Goal: Learn about a topic

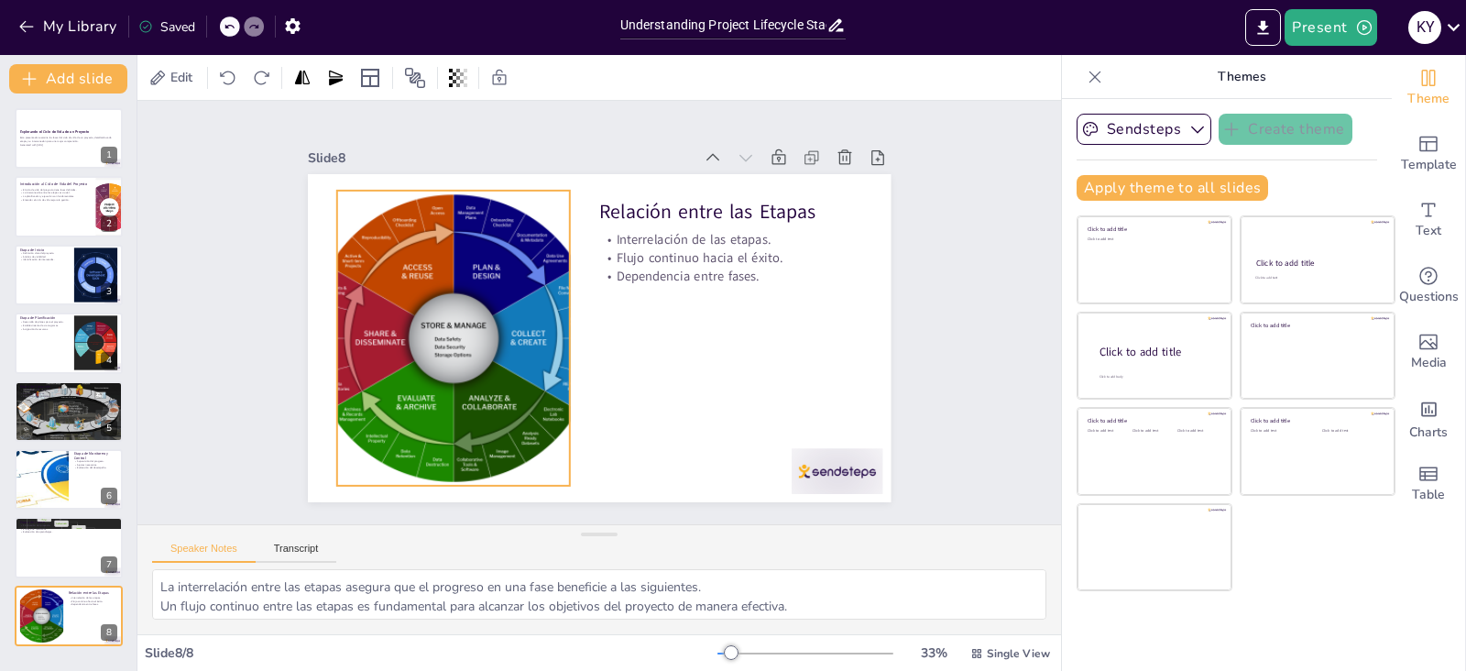
click at [398, 321] on div at bounding box center [453, 338] width 295 height 295
click at [27, 486] on div at bounding box center [41, 479] width 278 height 62
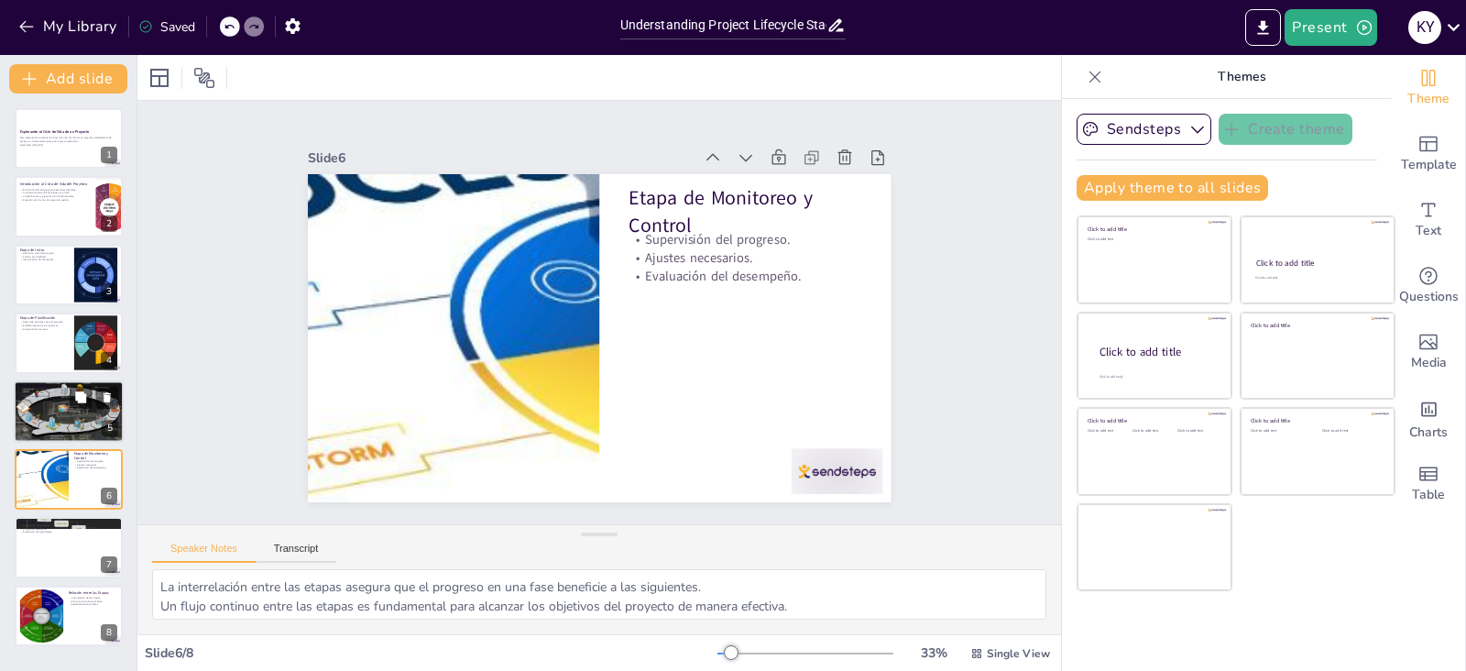
click at [70, 411] on div at bounding box center [69, 410] width 110 height 63
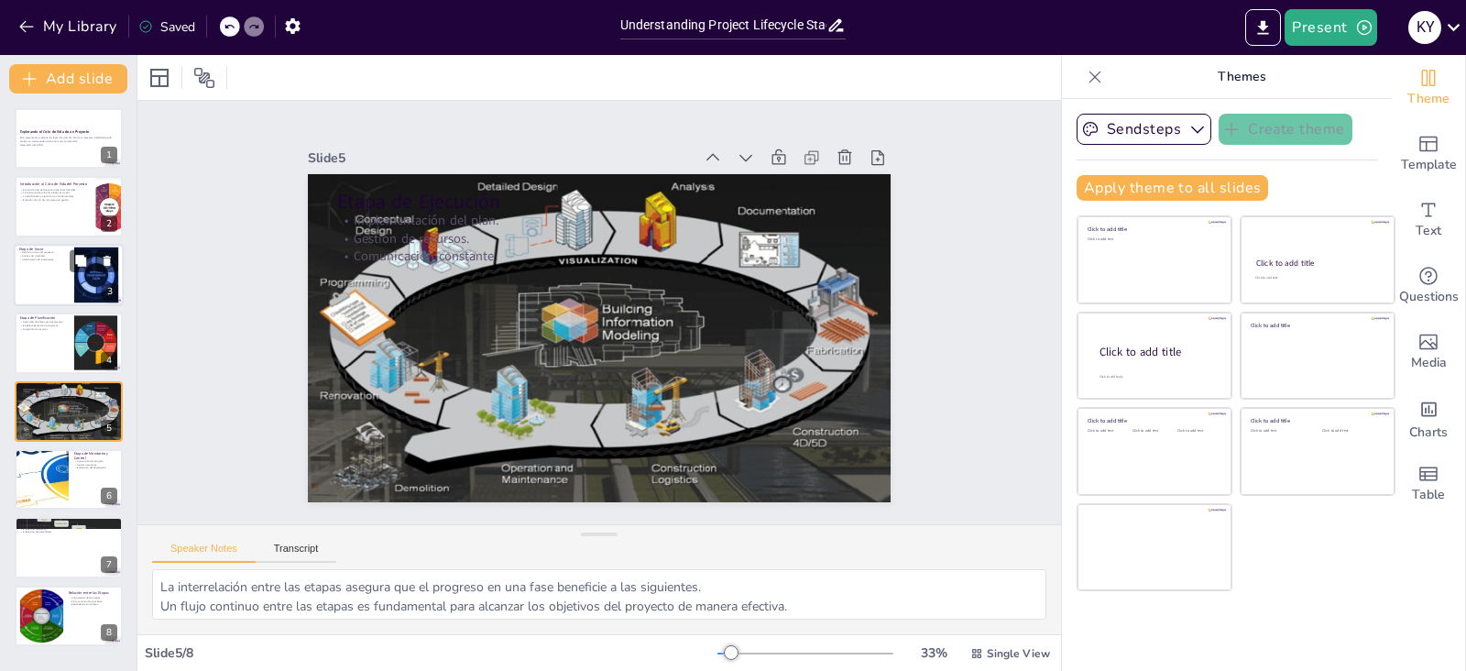
click at [42, 298] on div at bounding box center [69, 275] width 110 height 62
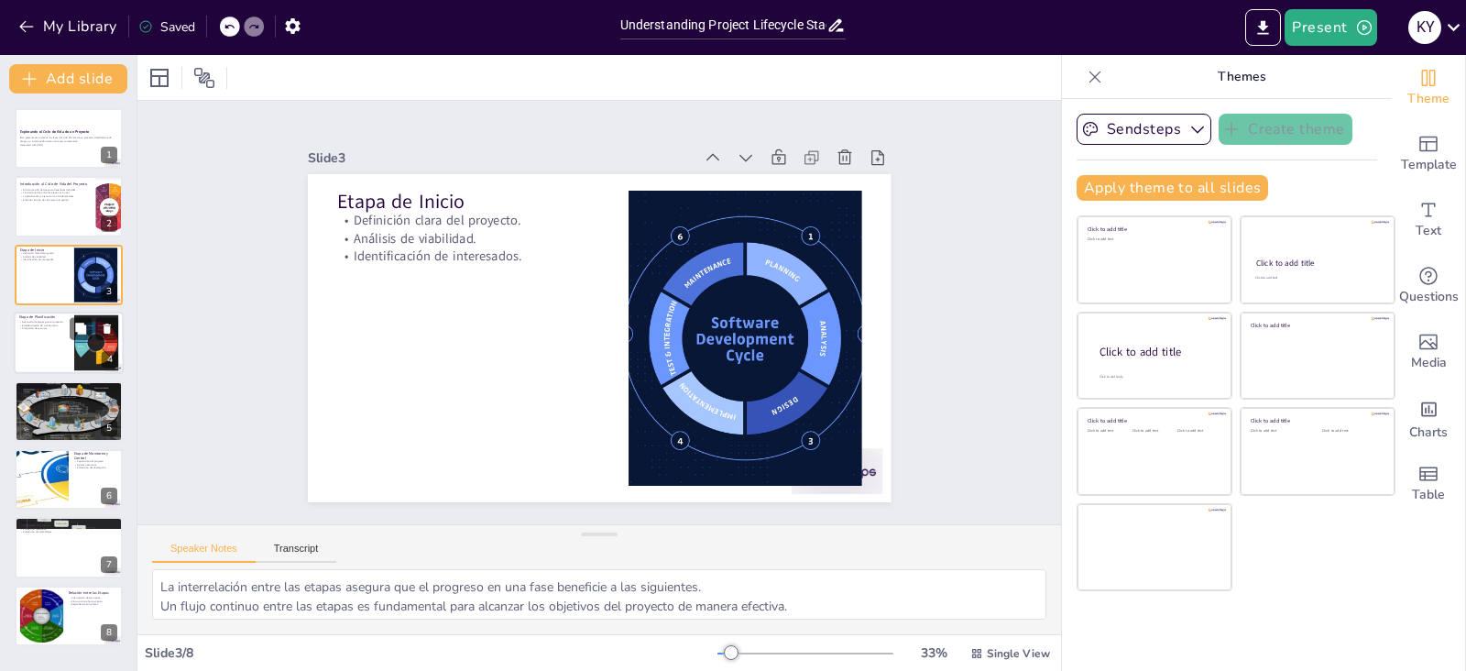
click at [36, 341] on div at bounding box center [69, 342] width 110 height 62
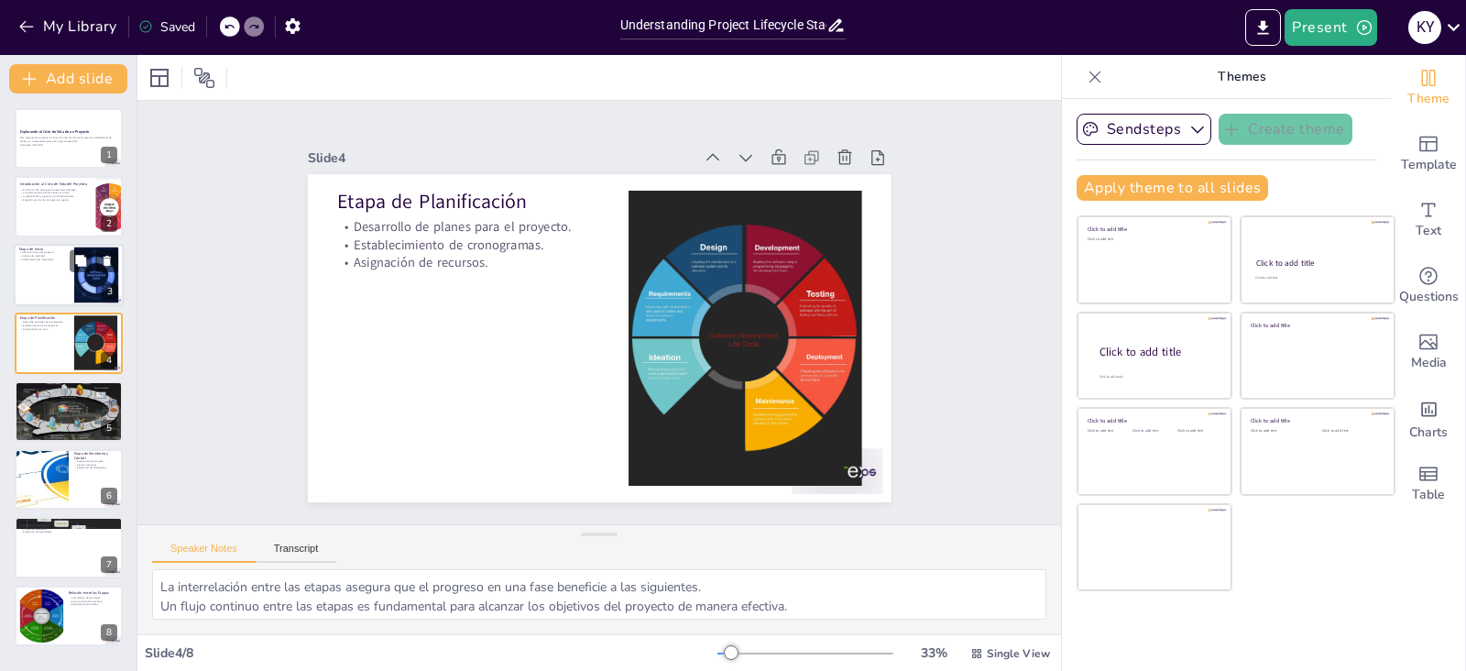
click at [49, 276] on div at bounding box center [69, 275] width 110 height 62
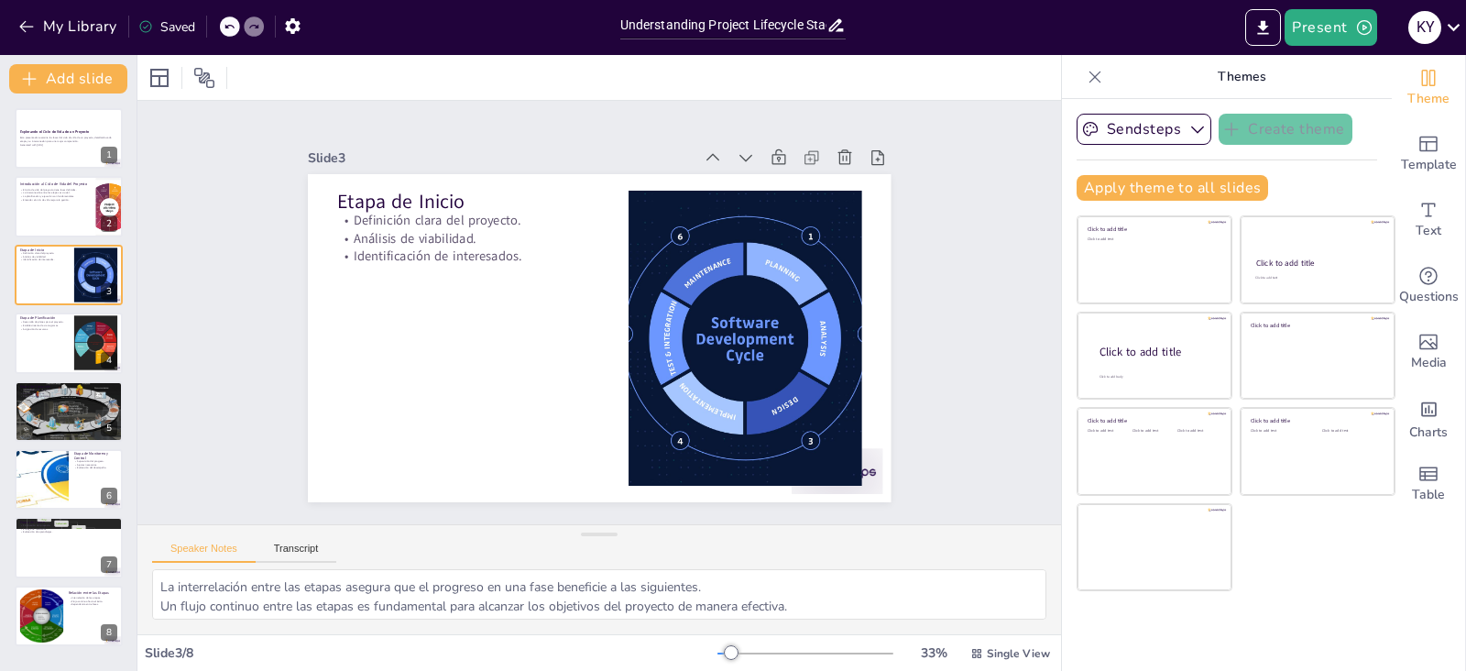
click at [13, 205] on div "Explorando el Ciclo de Vida de un Proyecto Esta presentación examina las fases …" at bounding box center [68, 377] width 136 height 538
click at [49, 149] on div at bounding box center [69, 138] width 110 height 62
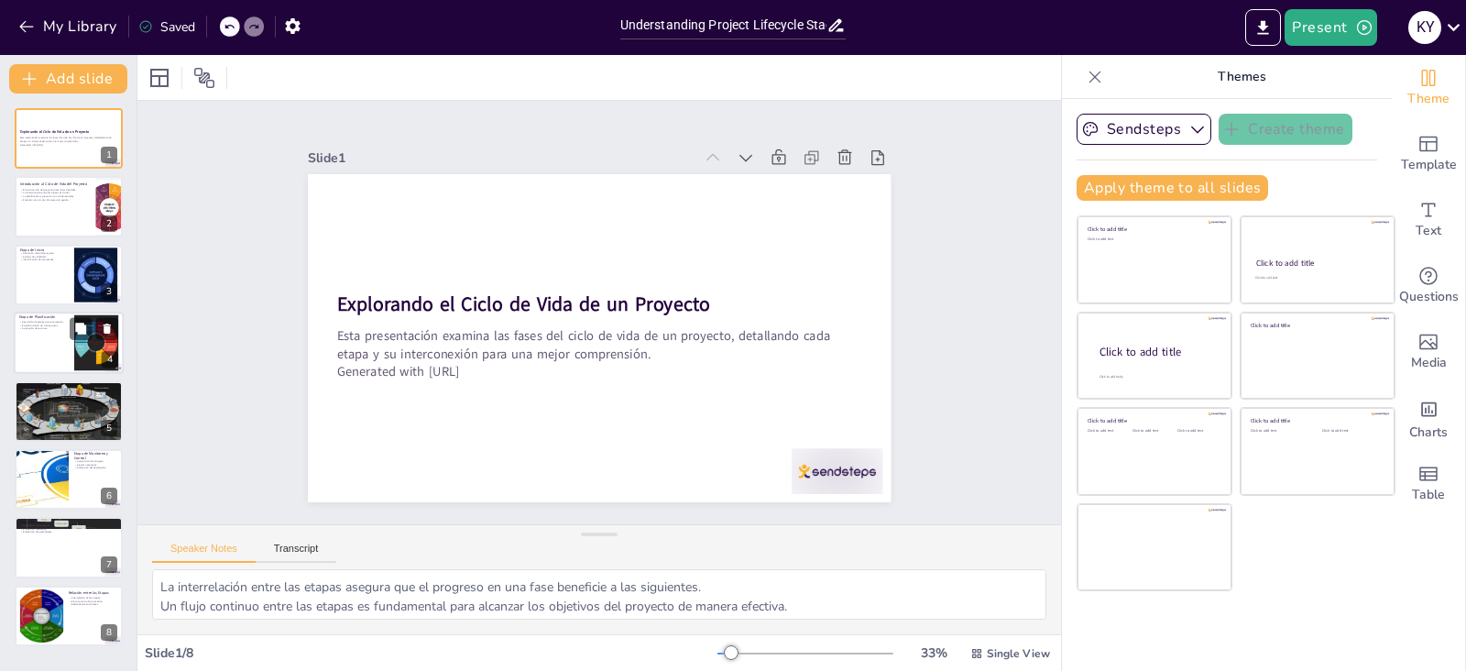
click at [53, 347] on div at bounding box center [69, 342] width 110 height 62
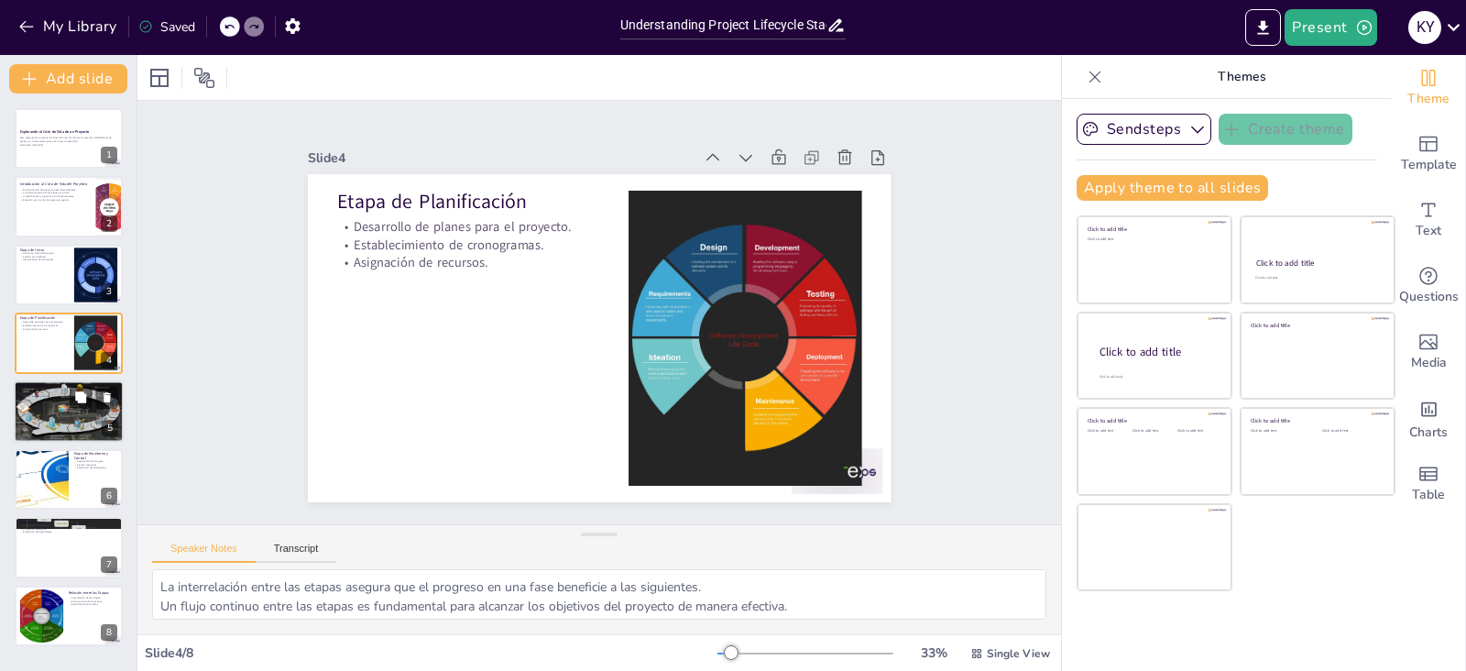
click at [37, 398] on div at bounding box center [69, 410] width 110 height 63
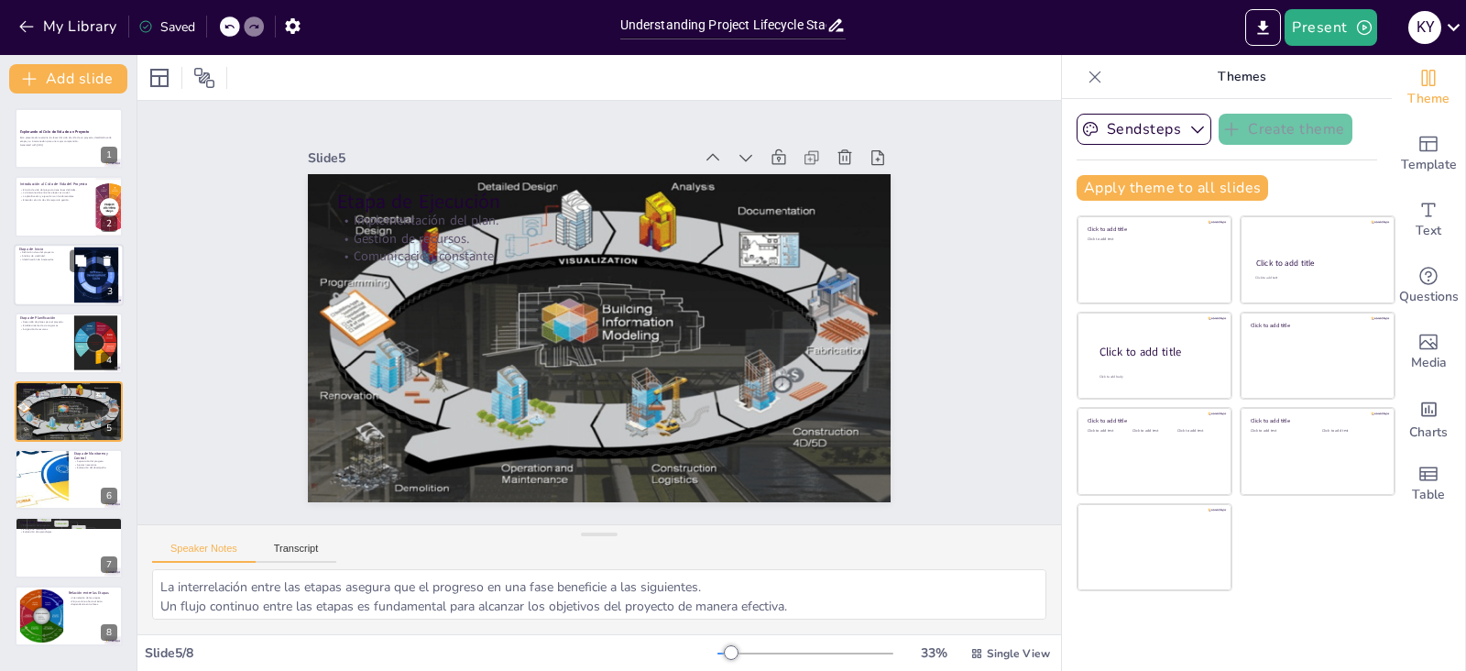
click at [53, 261] on div at bounding box center [69, 275] width 110 height 62
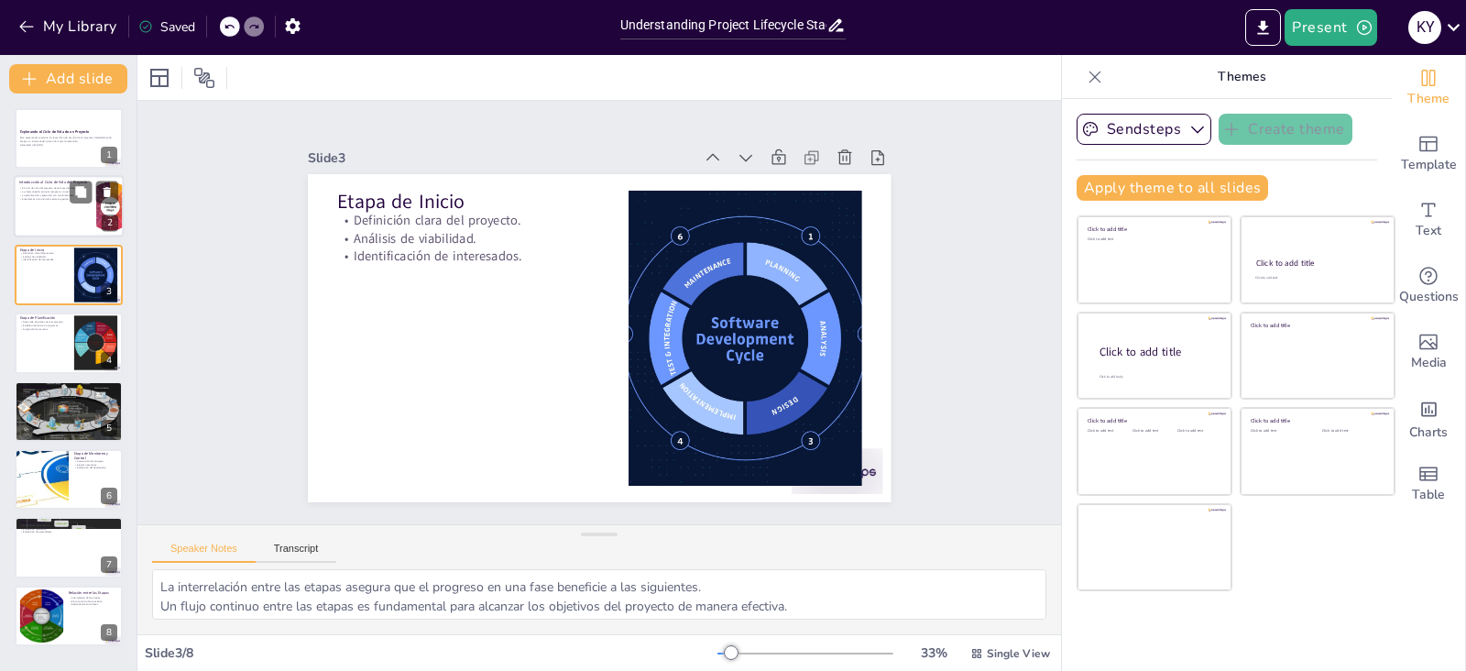
click at [38, 216] on div at bounding box center [69, 207] width 110 height 62
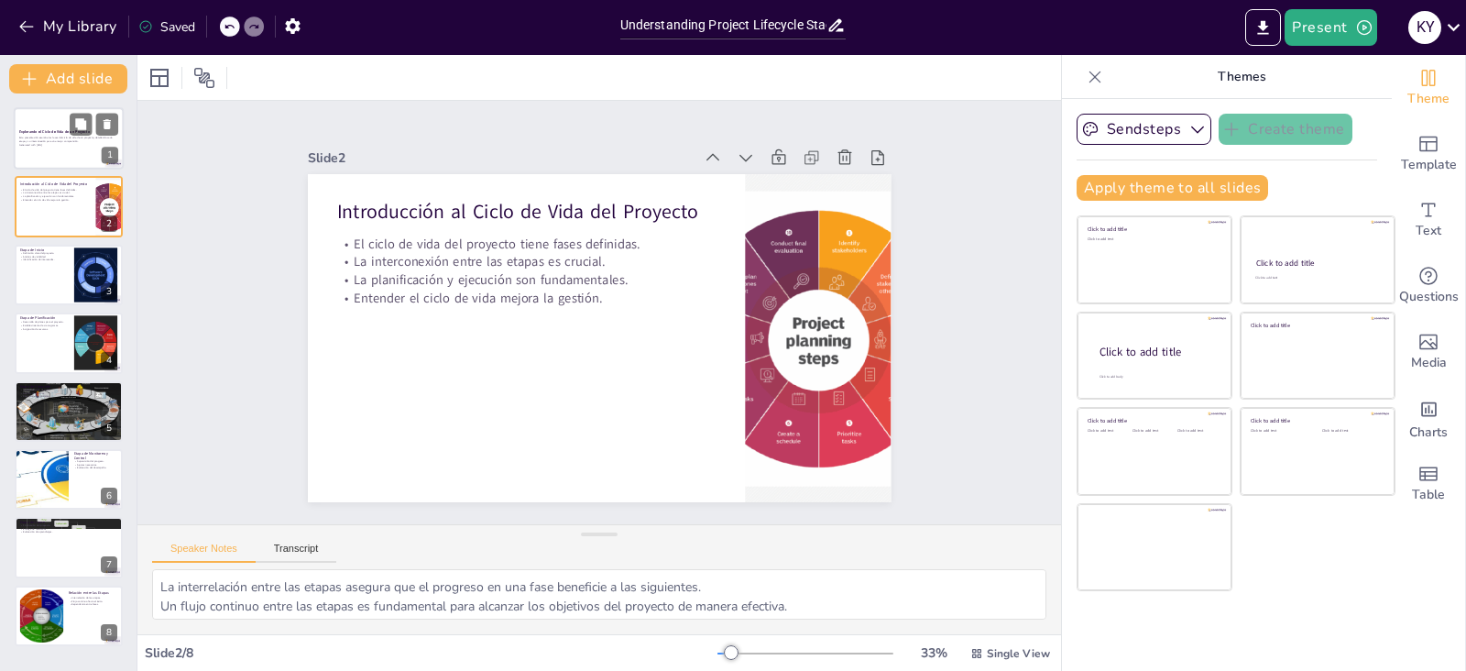
click at [38, 147] on div "Esta presentación examina las fases del ciclo de vida de un proyecto, detalland…" at bounding box center [68, 141] width 99 height 13
